Goal: Communication & Community: Answer question/provide support

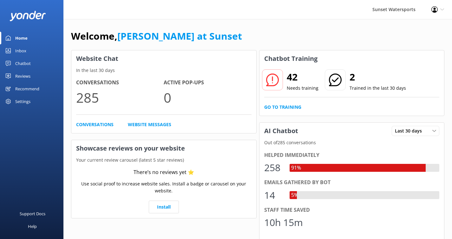
click at [27, 52] on link "Inbox" at bounding box center [31, 50] width 63 height 13
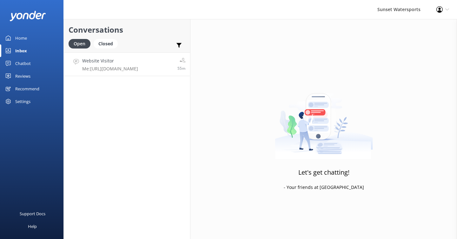
click at [119, 63] on h4 "Website Visitor" at bounding box center [110, 60] width 56 height 7
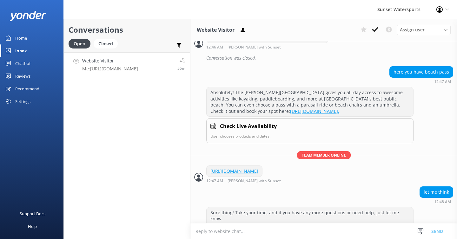
scroll to position [1617, 0]
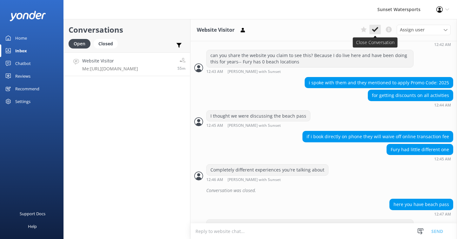
click at [374, 29] on icon at bounding box center [375, 29] width 6 height 6
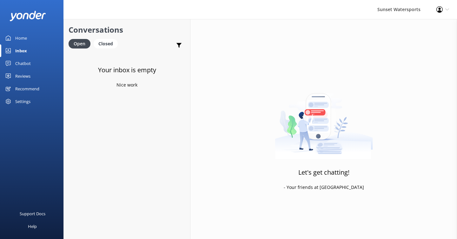
click at [23, 49] on div "Inbox" at bounding box center [21, 50] width 12 height 13
click at [128, 66] on p "Bot: Cruise around [GEOGRAPHIC_DATA] in style with our 4- or 6-passenger EZ-Go …" at bounding box center [128, 69] width 93 height 6
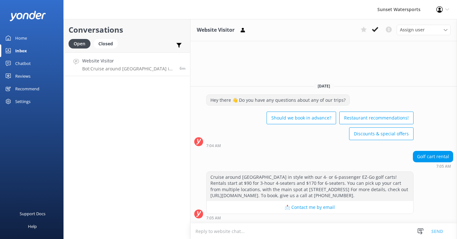
click at [212, 230] on textarea at bounding box center [323, 232] width 266 height 16
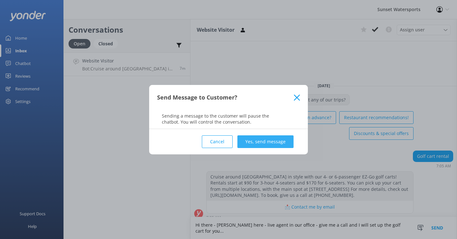
type textarea "Hi there - [PERSON_NAME] here - live agent in our office - give me a call and I…"
click at [268, 138] on button "Yes, send message" at bounding box center [265, 141] width 56 height 13
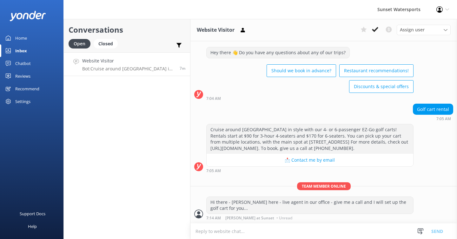
scroll to position [16, 0]
click at [207, 232] on textarea at bounding box center [323, 232] width 266 height 16
type textarea "[PHONE_NUMBER]"
click at [436, 231] on button "Send" at bounding box center [437, 231] width 24 height 16
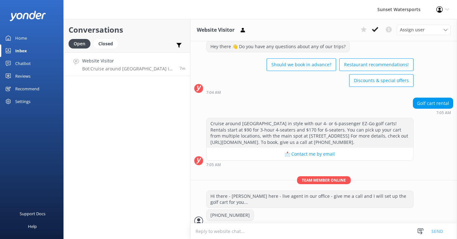
scroll to position [30, 0]
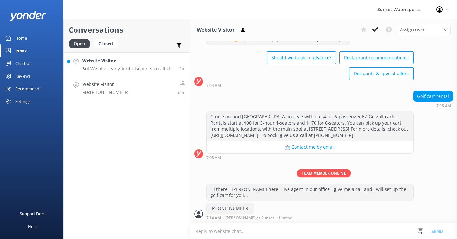
click at [153, 67] on p "Bot: We offer early-bird discounts on all of our morning trips! When you book d…" at bounding box center [128, 69] width 93 height 6
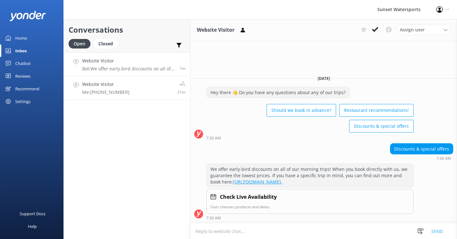
click at [141, 88] on link "Website Visitor Me: [PHONE_NUMBER] 21m" at bounding box center [127, 88] width 126 height 24
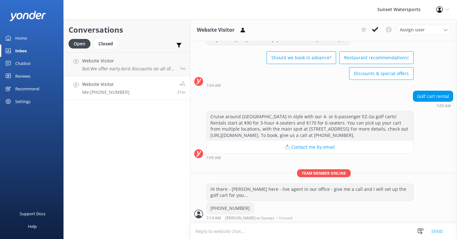
scroll to position [30, 0]
click at [147, 70] on p "Bot: We offer early-bird discounts on all of our morning trips! When you book d…" at bounding box center [128, 69] width 93 height 6
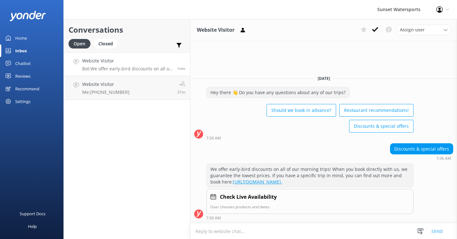
click at [207, 233] on textarea at bounding box center [323, 232] width 266 height 16
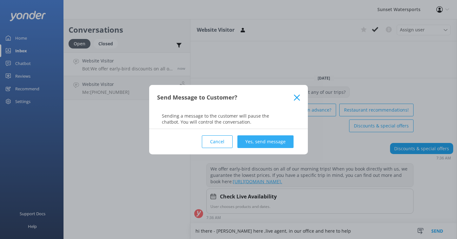
type textarea "hi there - [PERSON_NAME] here ,live agent, in our office and here to help"
click at [272, 137] on button "Yes, send message" at bounding box center [265, 141] width 56 height 13
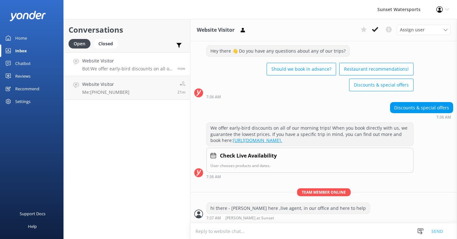
scroll to position [18, 0]
click at [210, 230] on textarea at bounding box center [323, 232] width 266 height 16
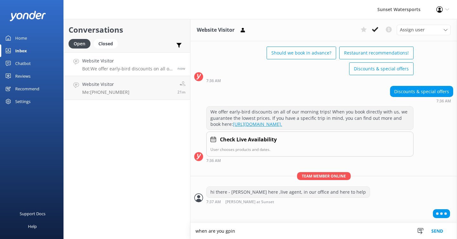
scroll to position [34, 0]
type textarea "when are you going to be in town?"
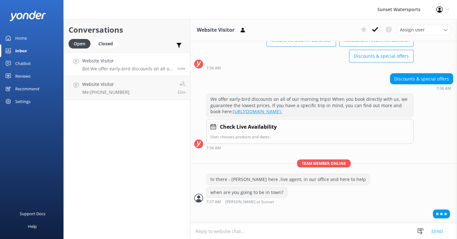
scroll to position [46, 0]
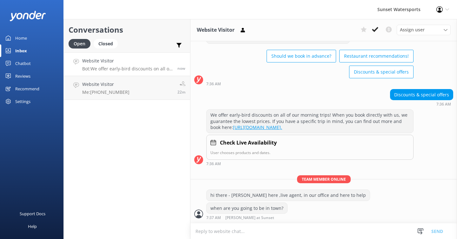
click at [199, 236] on textarea at bounding box center [323, 232] width 266 height 16
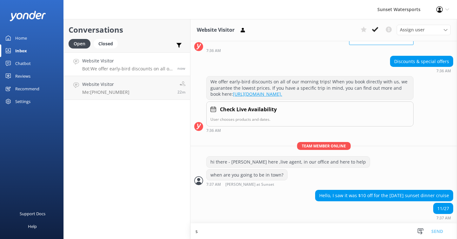
scroll to position [65, 0]
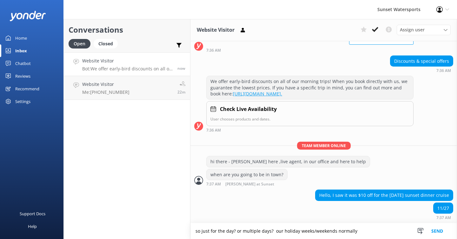
click at [272, 232] on textarea "so just for the day? or multiple days? our holiday weeks/weekends normally" at bounding box center [323, 231] width 266 height 16
click at [339, 232] on textarea "so just for the day? or multiple days? for our holiday weeks/weekends normally" at bounding box center [323, 231] width 266 height 16
click at [388, 230] on textarea "so just for the day? or multiple days? for our holiday weeks/weekends, we norma…" at bounding box center [323, 231] width 266 height 16
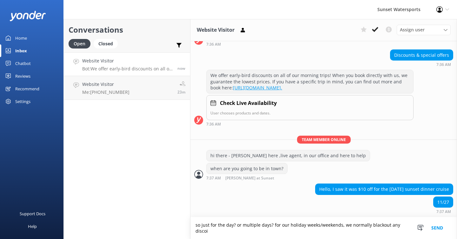
scroll to position [71, 0]
type textarea "so just for the day? or multiple days? for our holiday weeks/weekends, we norma…"
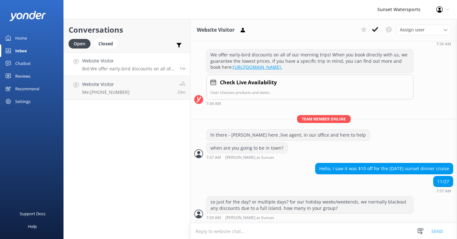
scroll to position [92, 0]
click at [229, 230] on textarea at bounding box center [323, 232] width 266 height 16
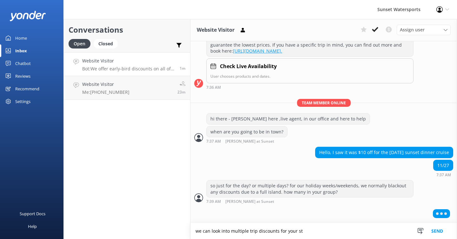
scroll to position [107, 0]
type textarea "we can look into multiple trip discounts for your stay.."
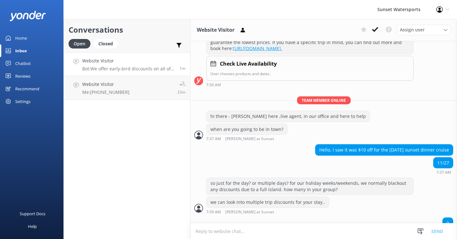
scroll to position [125, 0]
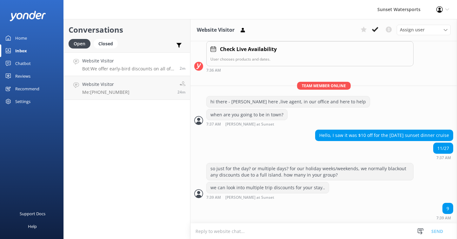
click at [202, 232] on textarea at bounding box center [323, 232] width 266 height 16
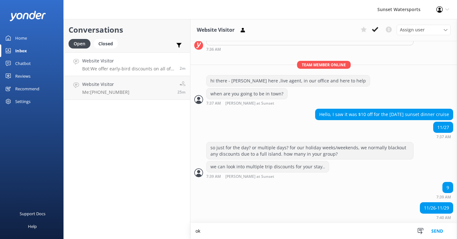
scroll to position [146, 0]
click at [319, 233] on textarea "ok - let's look into a few discounts on multiple trips, as I can access these" at bounding box center [323, 231] width 266 height 16
click at [376, 233] on textarea "ok - let's look into a few discounts on multiple trips, as I can probably acces…" at bounding box center [323, 231] width 266 height 16
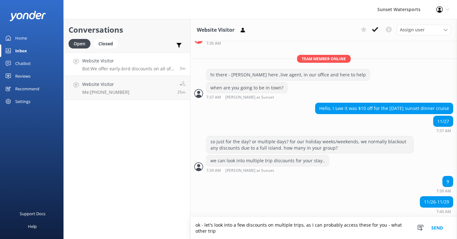
scroll to position [152, 0]
type textarea "ok - let's look into a few discounts on multiple trips, as I can probably acces…"
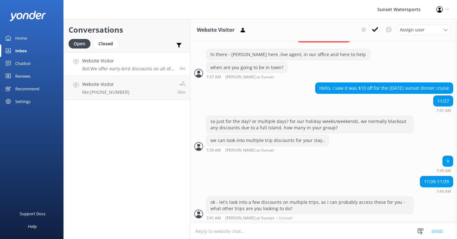
scroll to position [172, 0]
click at [203, 230] on textarea at bounding box center [323, 232] width 266 height 16
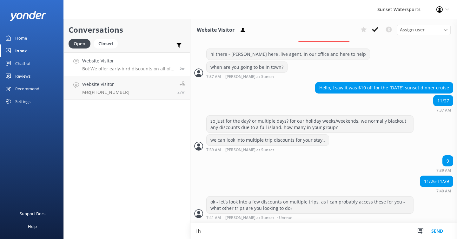
scroll to position [173, 0]
type textarea "i"
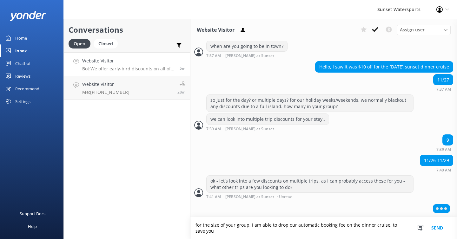
scroll to position [194, 0]
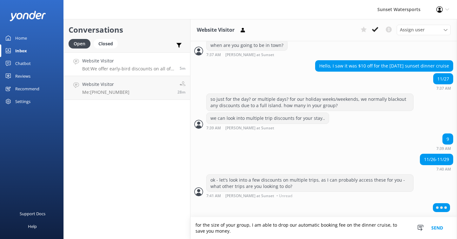
type textarea "for the size of your group, I am able to drop our automatic booking fee on the …"
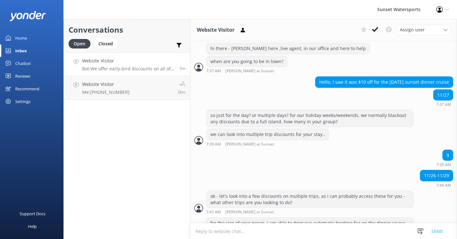
scroll to position [200, 0]
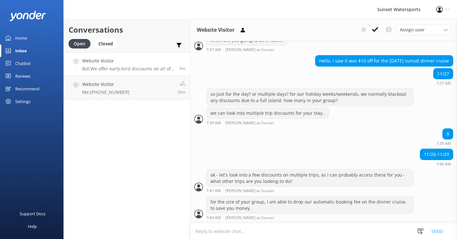
click at [206, 231] on textarea at bounding box center [323, 232] width 266 height 16
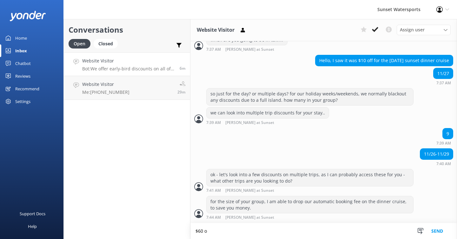
scroll to position [200, 0]
type textarea "$60 off - is this something you'd like to take advantage of?"
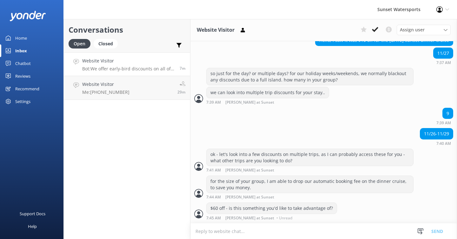
scroll to position [220, 0]
click at [228, 232] on textarea at bounding box center [323, 232] width 266 height 16
type textarea "f"
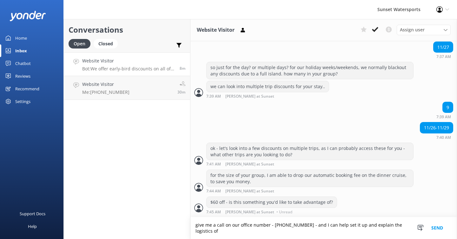
scroll to position [226, 0]
type textarea "give me a call on our office number - [PHONE_NUMBER] - and I can help set it up…"
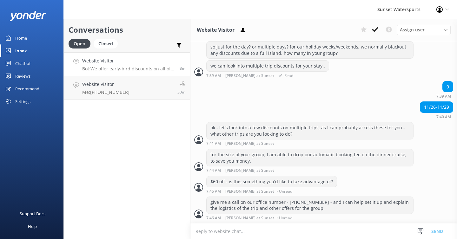
scroll to position [246, 0]
click at [202, 231] on textarea at bounding box center [323, 232] width 266 height 16
type textarea "i see that this trip(being [DATE]) is already 3/4 full."
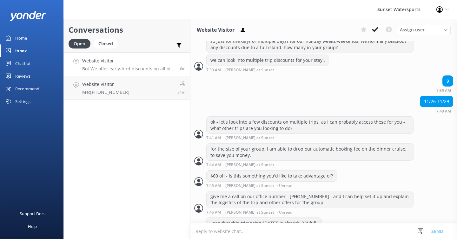
scroll to position [267, 0]
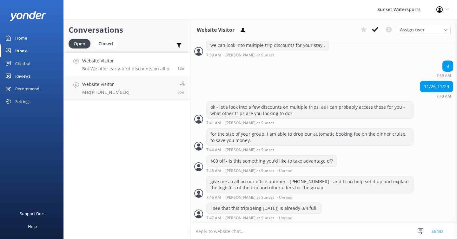
click at [223, 233] on textarea at bounding box center [323, 232] width 266 height 16
click at [235, 235] on textarea at bounding box center [323, 232] width 266 height 16
type textarea "w"
click at [377, 30] on icon at bounding box center [375, 29] width 6 height 6
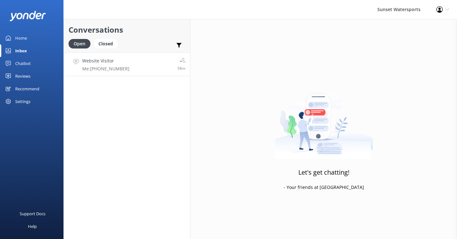
click at [119, 71] on link "Website Visitor Me: [PHONE_NUMBER] 58m" at bounding box center [127, 64] width 126 height 24
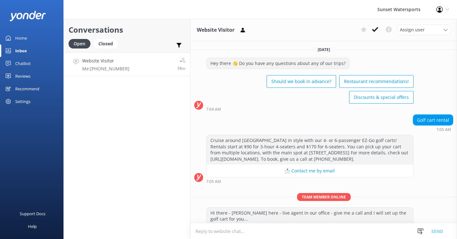
scroll to position [30, 0]
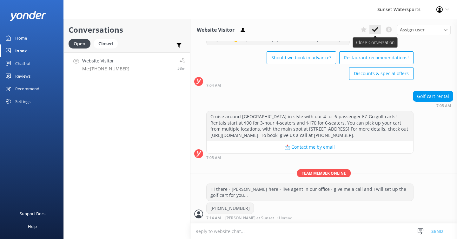
click at [373, 28] on icon at bounding box center [375, 29] width 6 height 6
